Goal: Check status: Check status

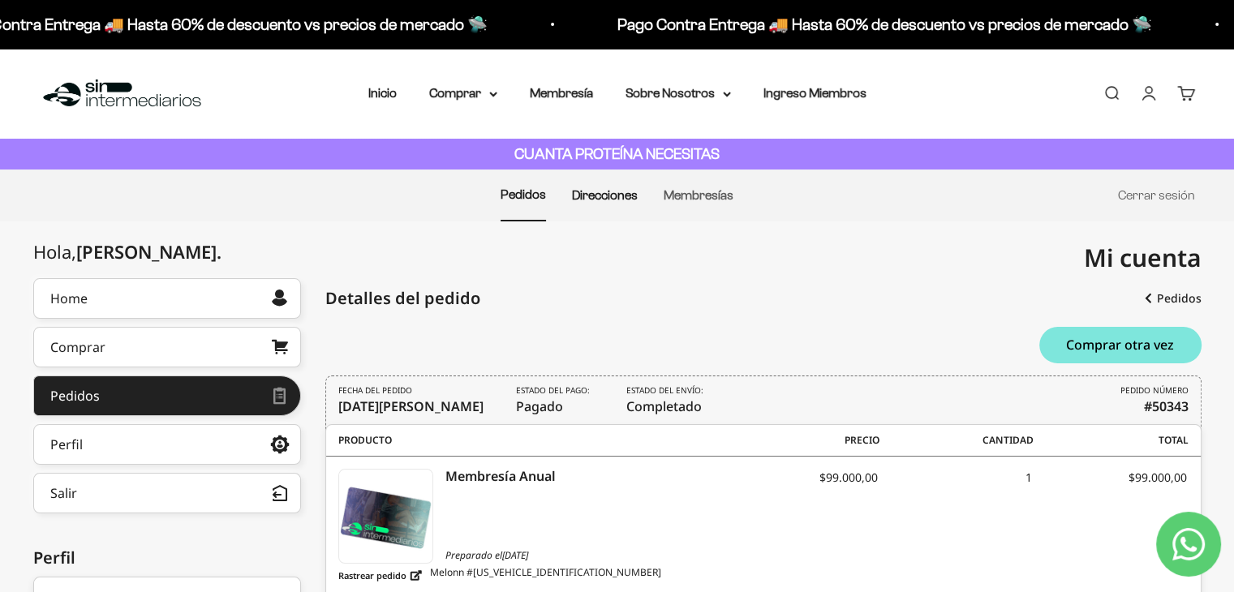
click at [602, 196] on link "Direcciones" at bounding box center [605, 195] width 66 height 14
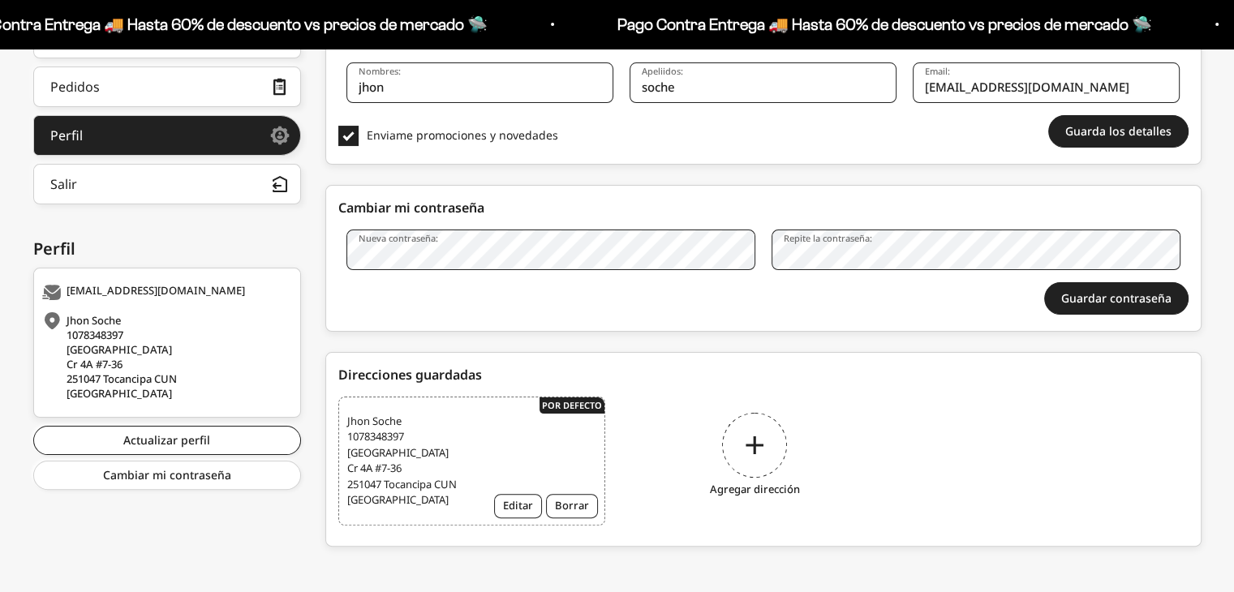
scroll to position [315, 0]
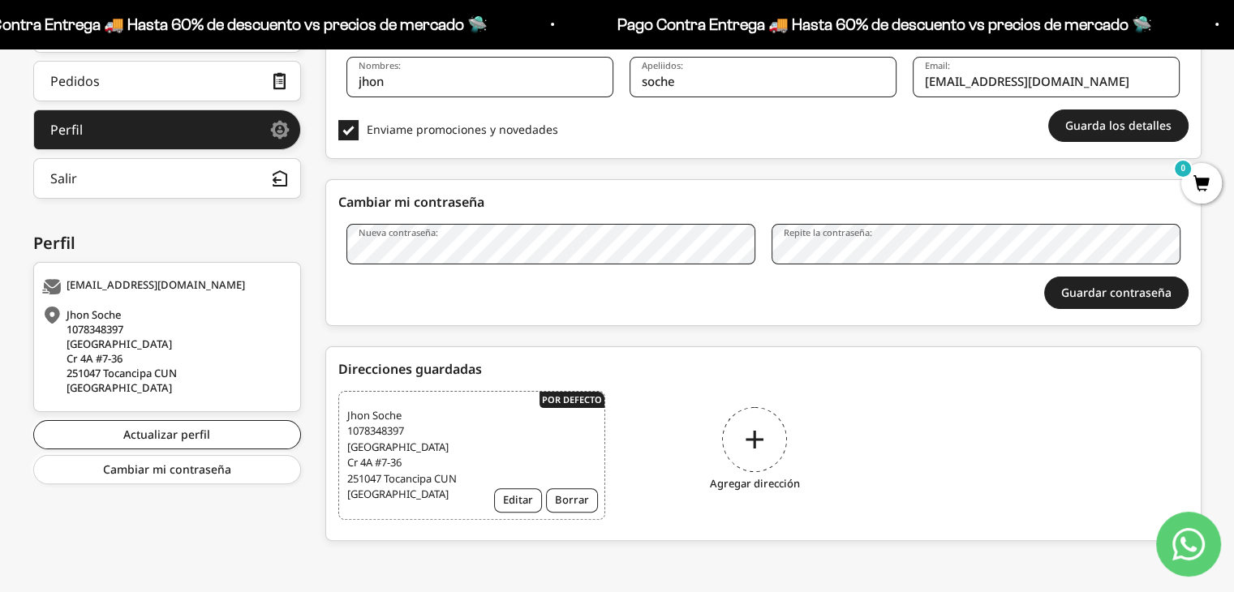
click at [162, 371] on div "Jhon Soche 1078348397 Barrio Los Alpes Cr 4A #7-36 251047 Tocancipa CUN Colombia" at bounding box center [165, 352] width 246 height 88
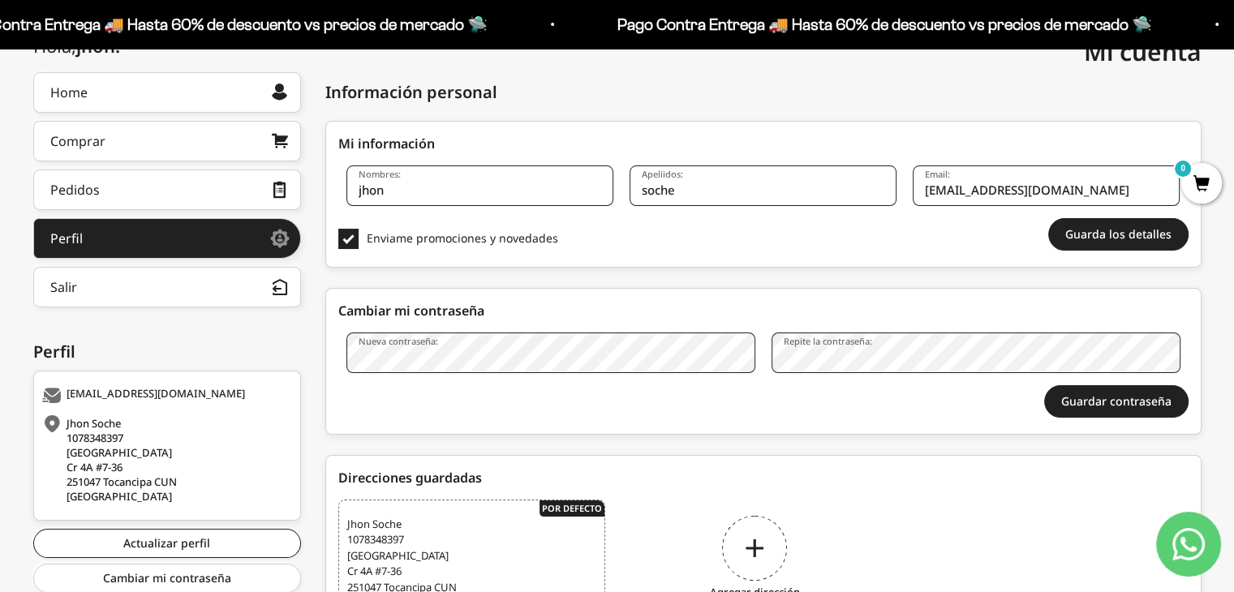
scroll to position [0, 0]
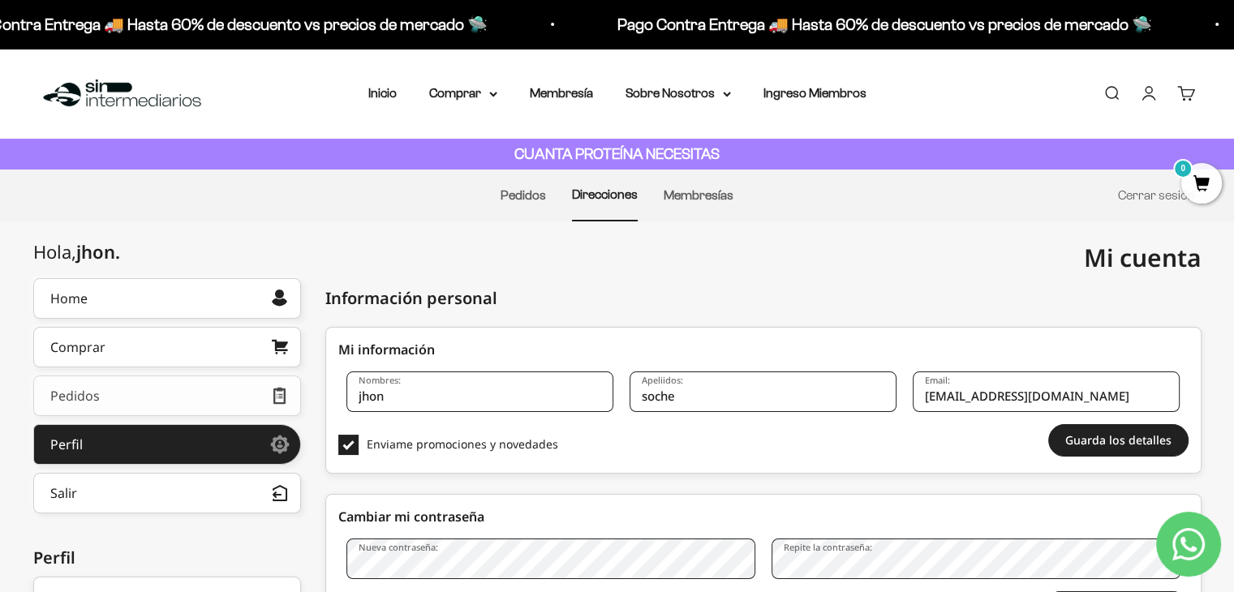
click at [160, 397] on link "Pedidos" at bounding box center [167, 396] width 268 height 41
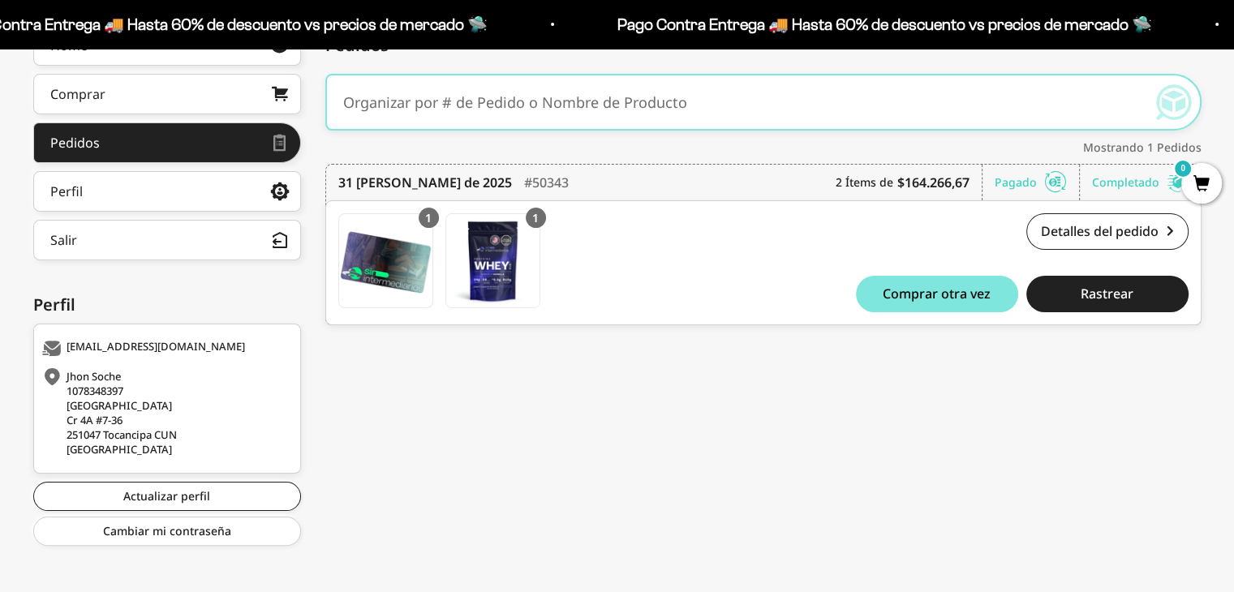
scroll to position [260, 0]
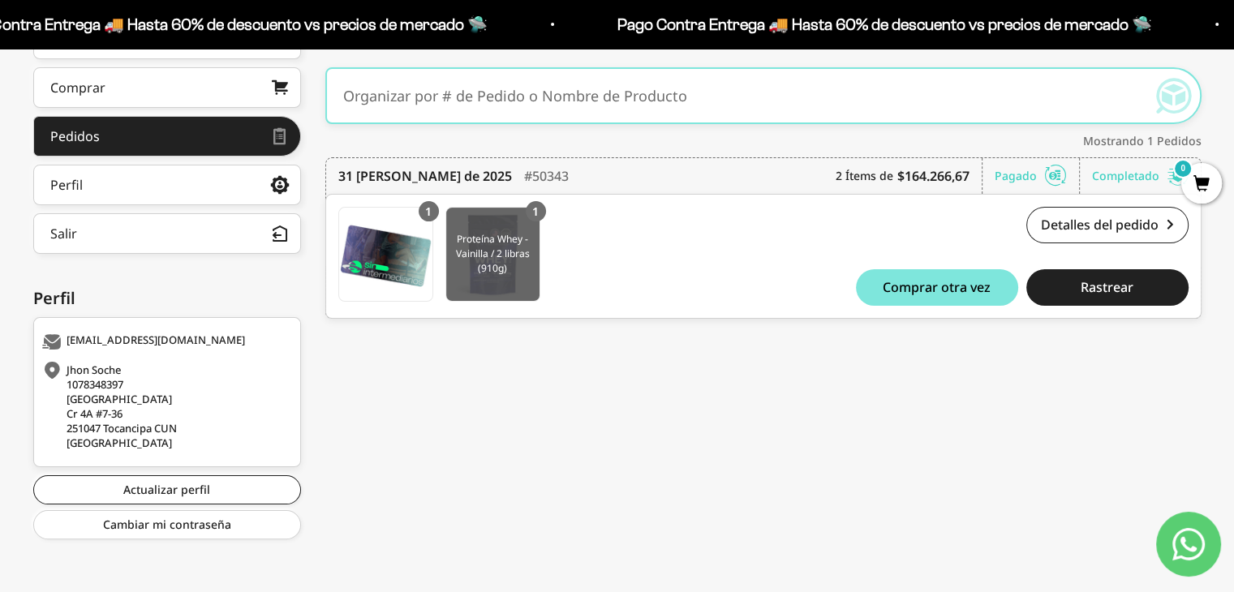
click at [476, 269] on img at bounding box center [492, 254] width 93 height 93
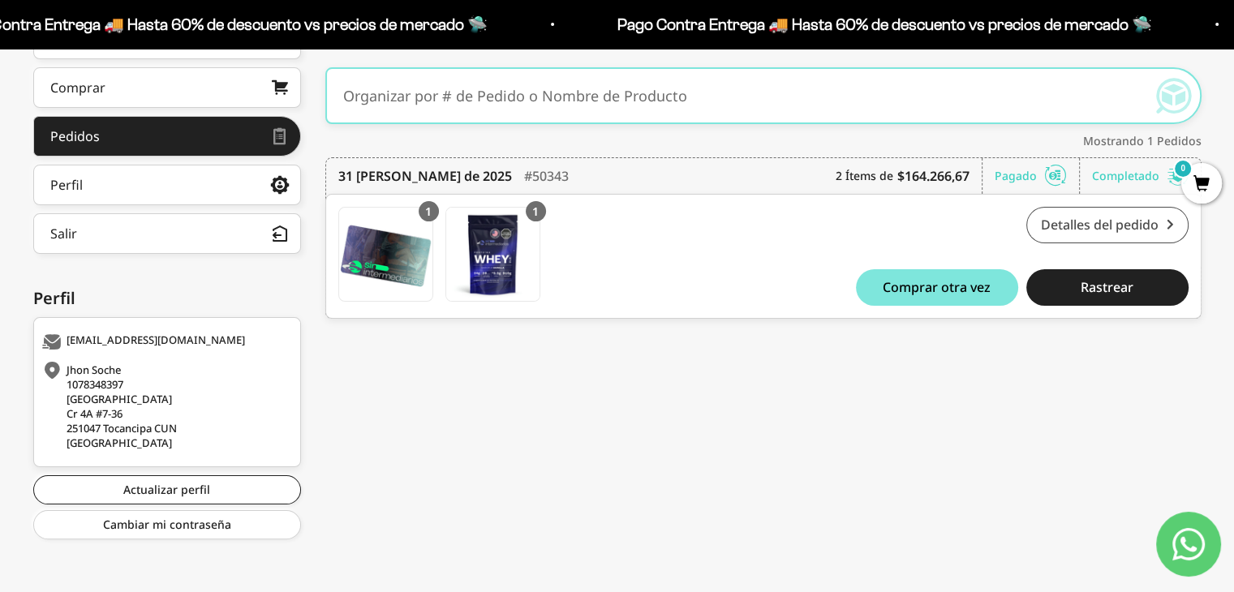
click at [1139, 215] on link "Detalles del pedido" at bounding box center [1108, 225] width 162 height 37
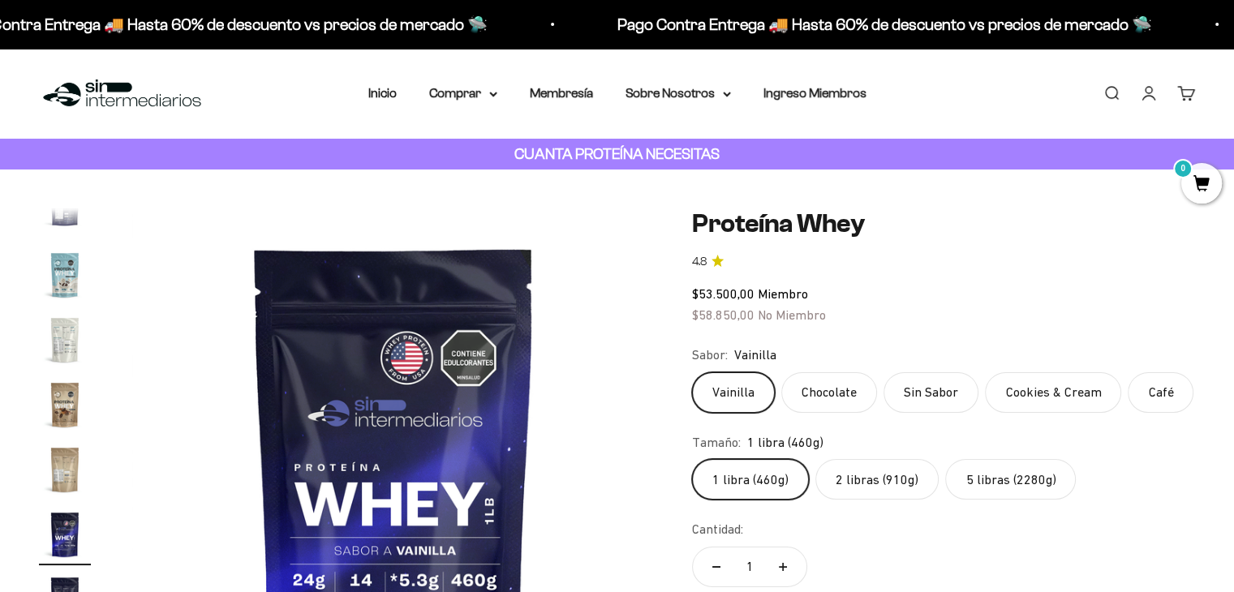
scroll to position [0, 9232]
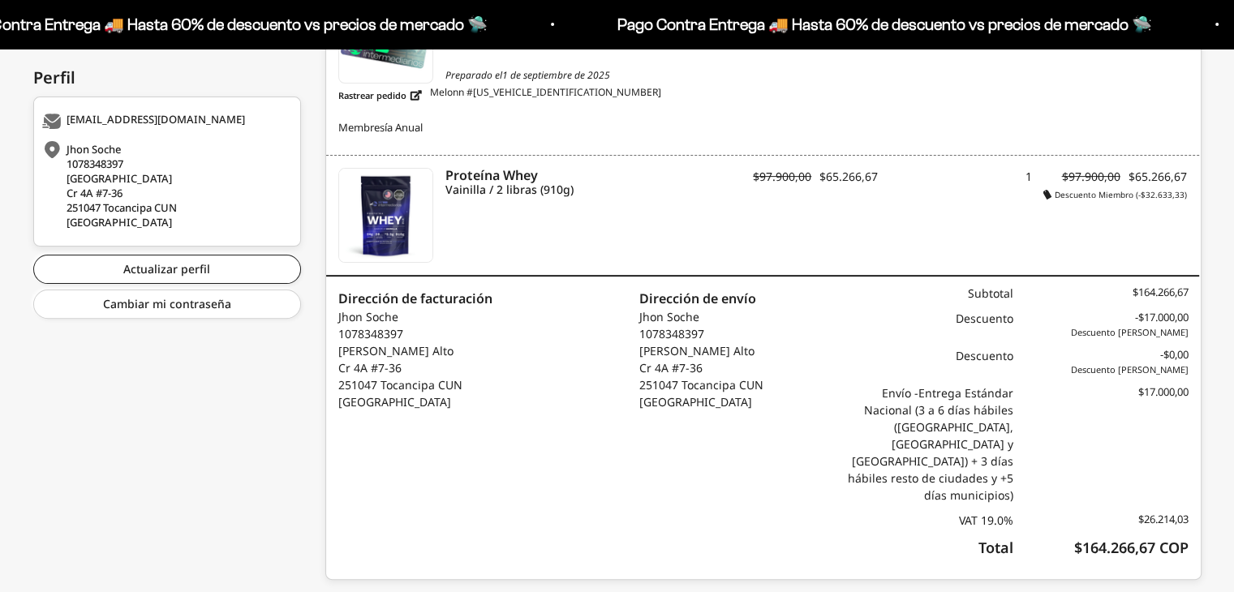
scroll to position [486, 0]
